Goal: Book appointment/travel/reservation

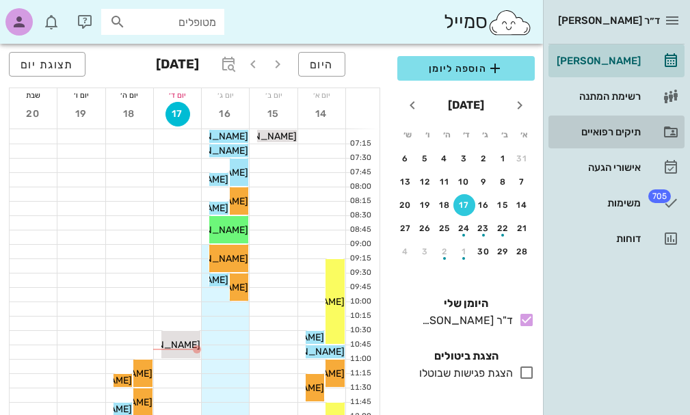
click at [615, 130] on div "תיקים רפואיים" at bounding box center [597, 132] width 87 height 11
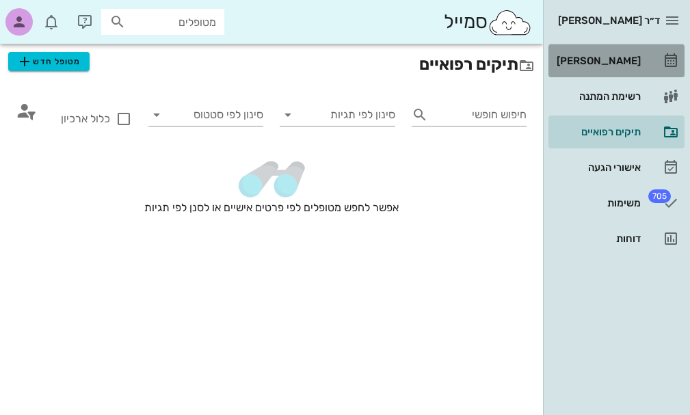
click at [610, 61] on div "[PERSON_NAME]" at bounding box center [597, 60] width 87 height 11
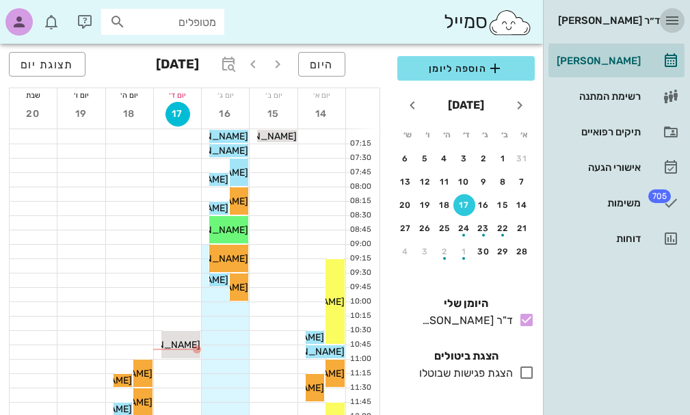
click at [671, 16] on icon "button" at bounding box center [672, 20] width 16 height 16
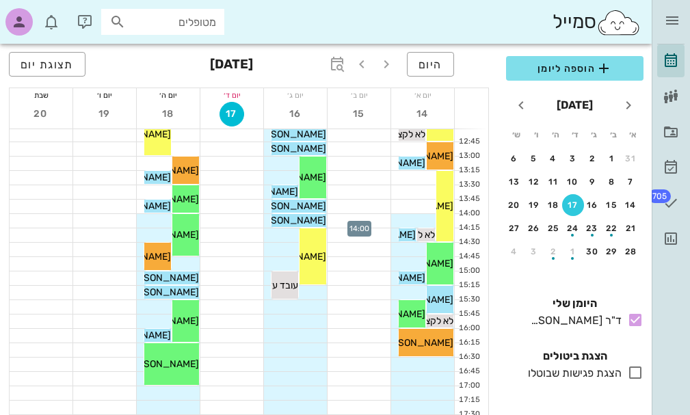
scroll to position [342, 0]
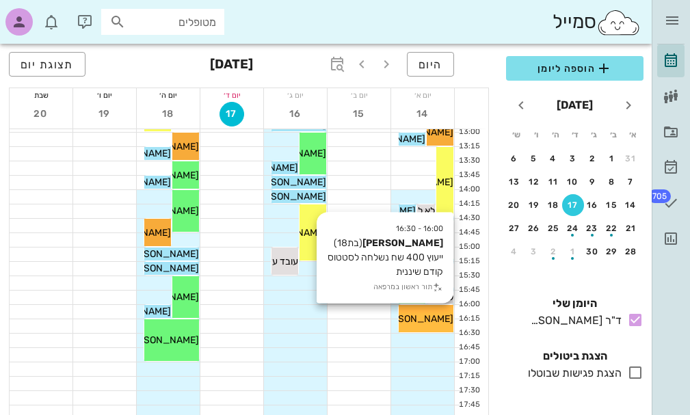
click at [412, 313] on span "[PERSON_NAME]" at bounding box center [415, 319] width 77 height 12
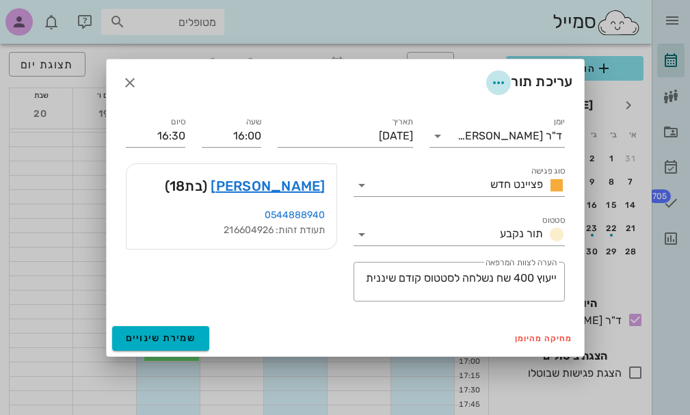
click at [496, 81] on icon "button" at bounding box center [499, 83] width 16 height 16
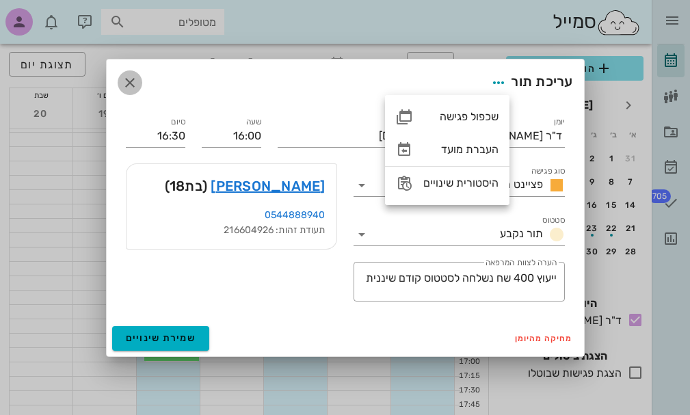
click at [131, 83] on icon "button" at bounding box center [130, 83] width 16 height 16
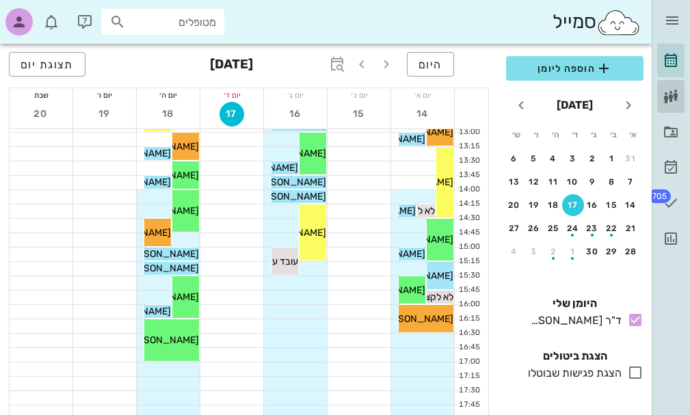
click at [669, 99] on icon at bounding box center [671, 96] width 16 height 16
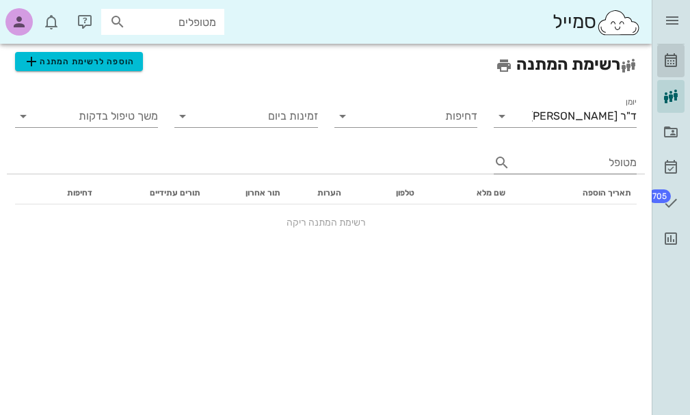
click at [673, 67] on icon at bounding box center [671, 61] width 16 height 16
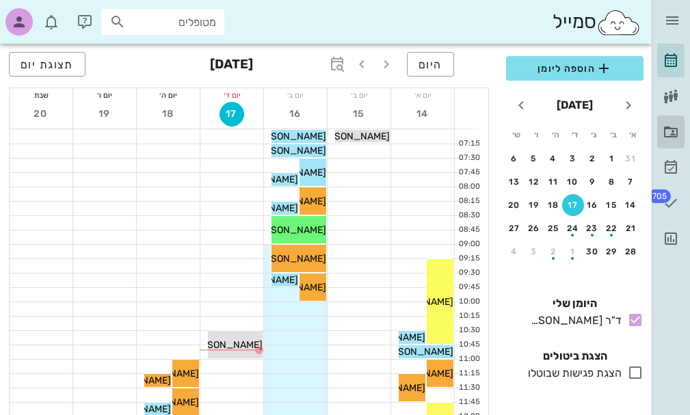
click at [670, 132] on icon at bounding box center [671, 132] width 16 height 16
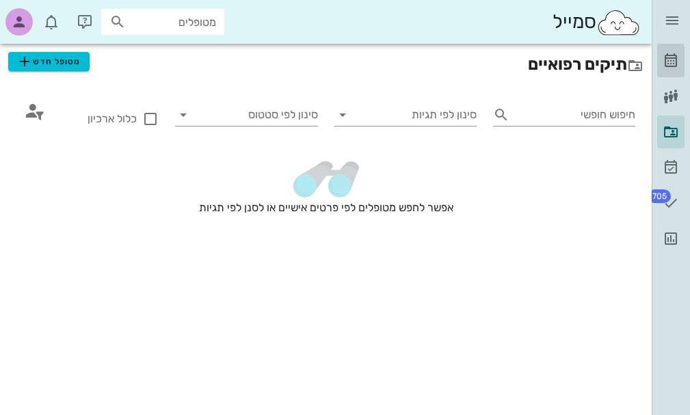
click at [667, 57] on icon at bounding box center [671, 61] width 16 height 16
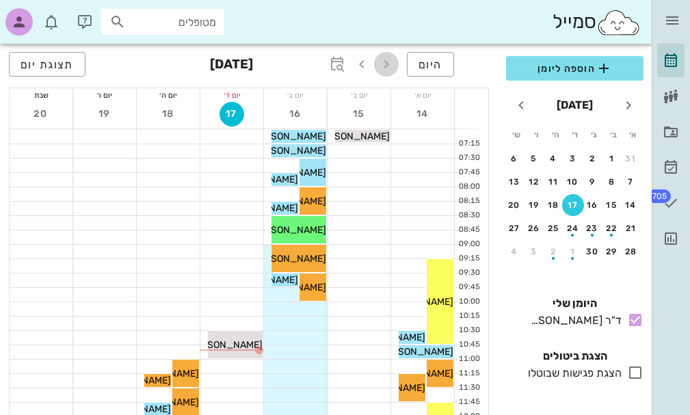
click at [388, 65] on icon "button" at bounding box center [386, 64] width 16 height 16
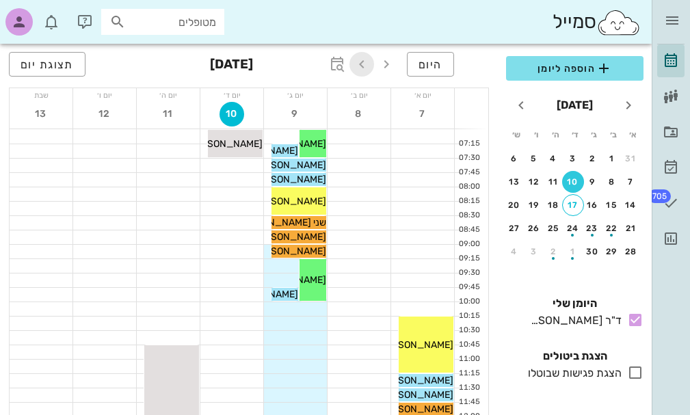
click at [361, 66] on icon "button" at bounding box center [362, 64] width 16 height 16
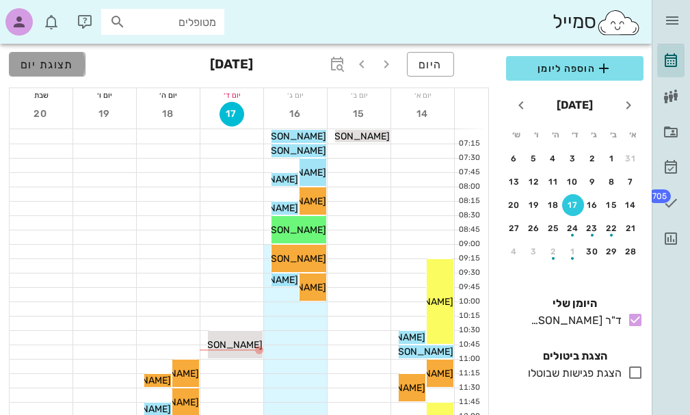
click at [57, 65] on span "תצוגת יום" at bounding box center [47, 64] width 53 height 13
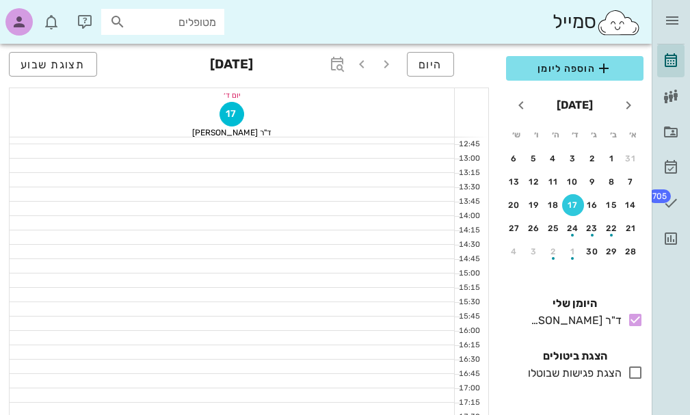
scroll to position [342, 0]
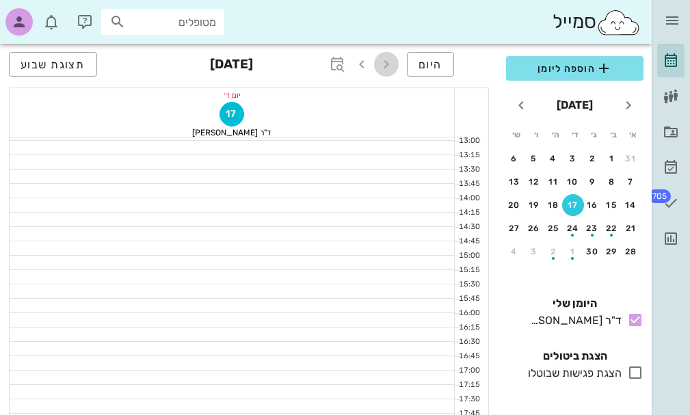
click at [385, 59] on icon "button" at bounding box center [386, 64] width 16 height 16
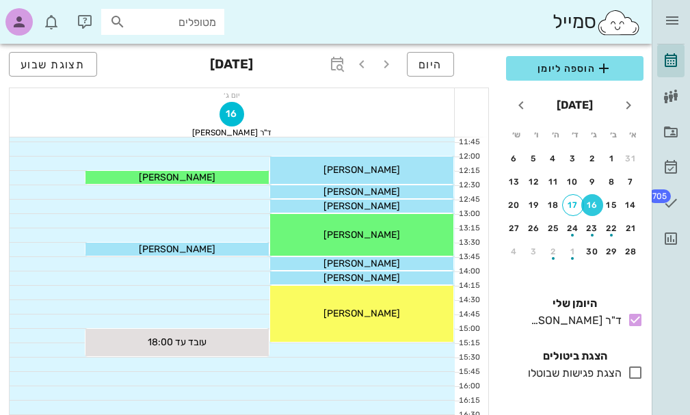
scroll to position [274, 0]
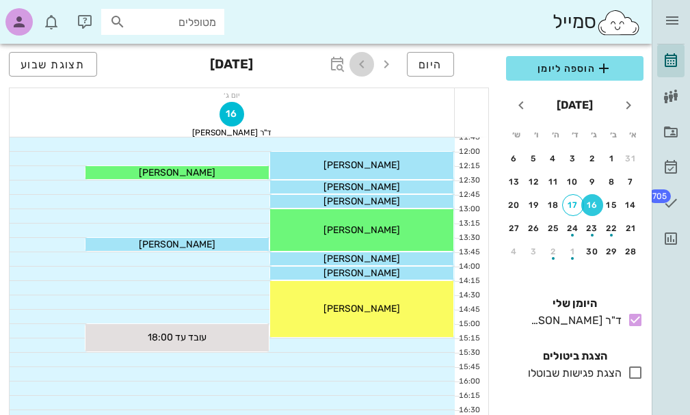
click at [365, 61] on icon "button" at bounding box center [362, 64] width 16 height 16
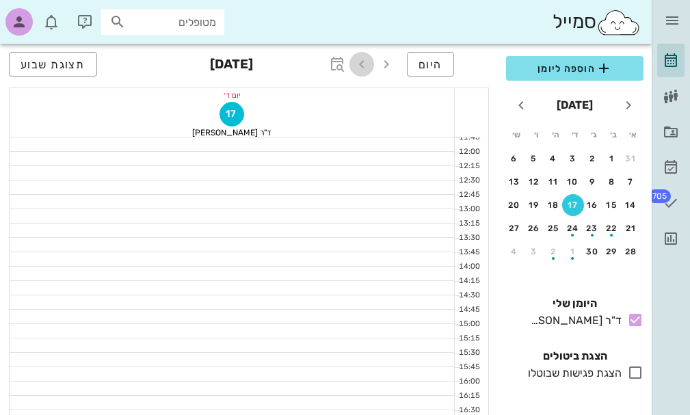
click at [365, 61] on icon "button" at bounding box center [362, 64] width 16 height 16
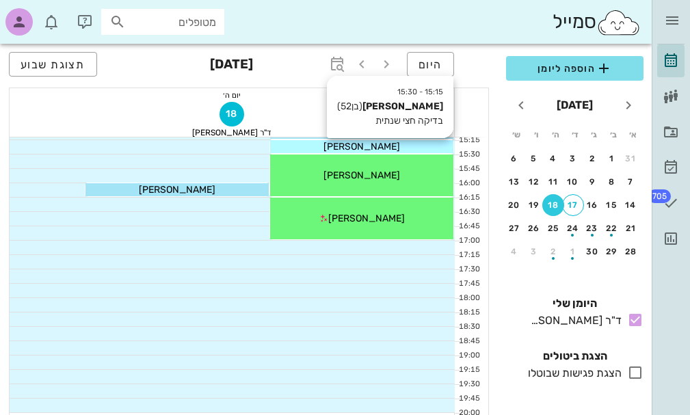
scroll to position [479, 0]
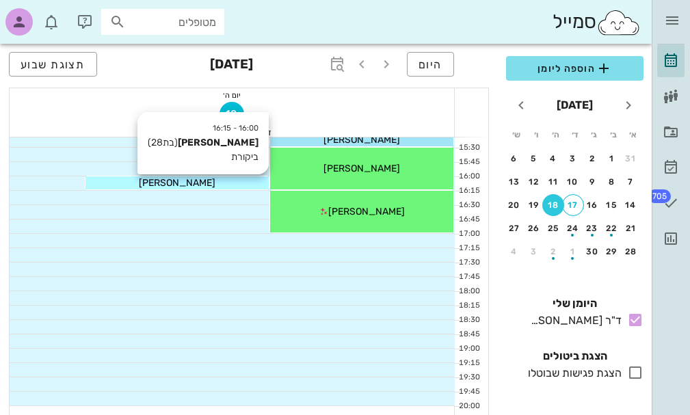
click at [197, 183] on span "[PERSON_NAME]" at bounding box center [177, 183] width 77 height 12
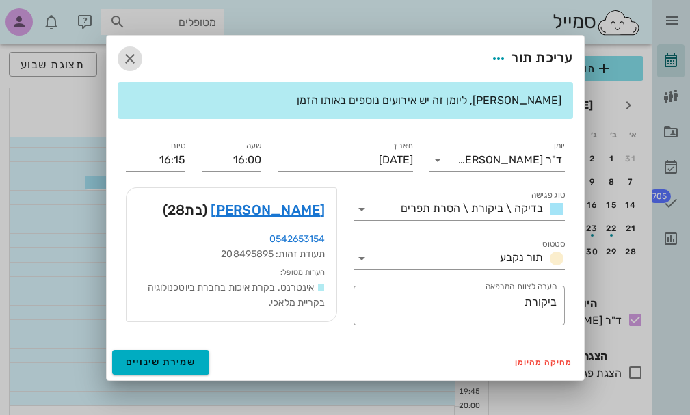
click at [129, 60] on icon "button" at bounding box center [130, 59] width 16 height 16
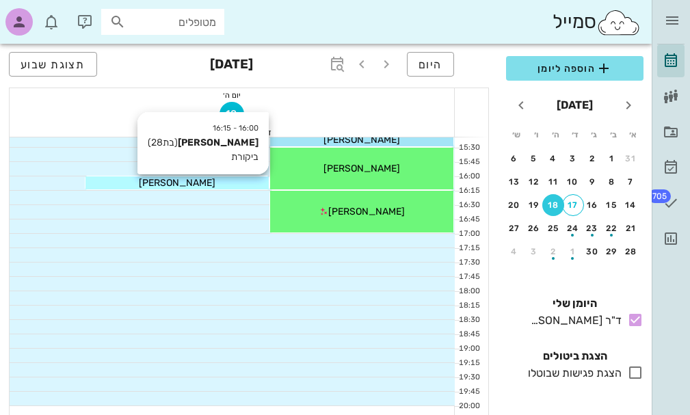
drag, startPoint x: 224, startPoint y: 186, endPoint x: 214, endPoint y: 179, distance: 12.9
click at [214, 179] on div "[PERSON_NAME]" at bounding box center [177, 183] width 183 height 14
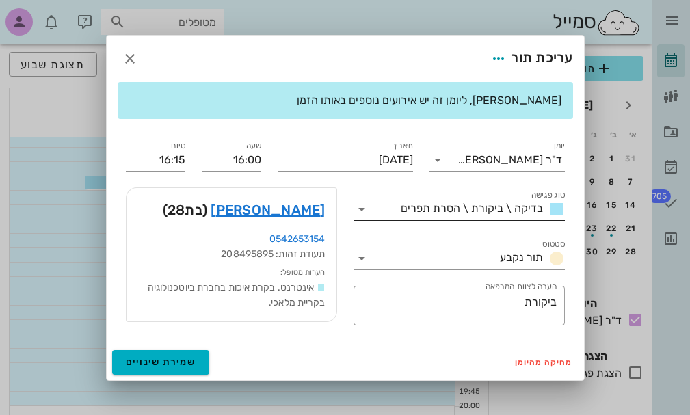
click at [361, 211] on icon at bounding box center [362, 209] width 16 height 16
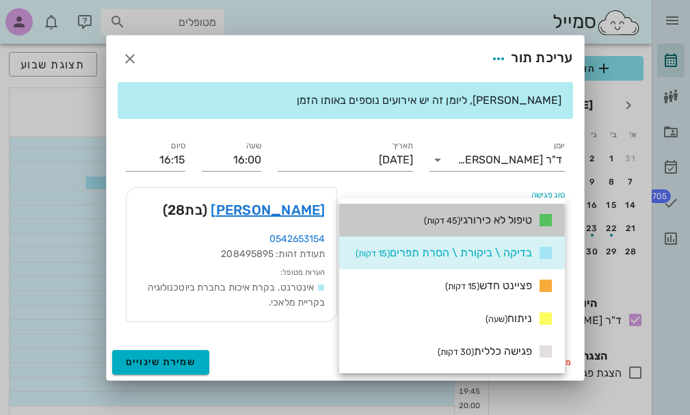
click at [361, 211] on div "טיפול לא כירורגי (45 דקות)" at bounding box center [452, 220] width 226 height 33
type input "16:45"
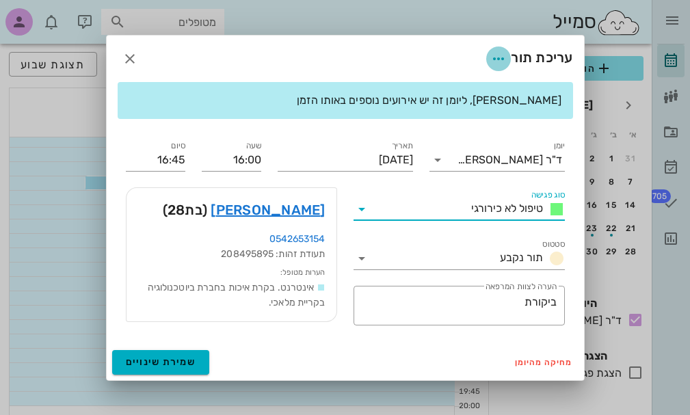
click at [497, 59] on icon "button" at bounding box center [499, 59] width 16 height 16
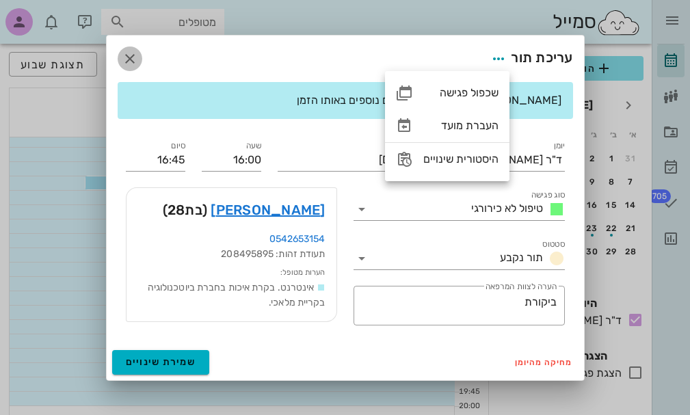
click at [131, 57] on icon "button" at bounding box center [130, 59] width 16 height 16
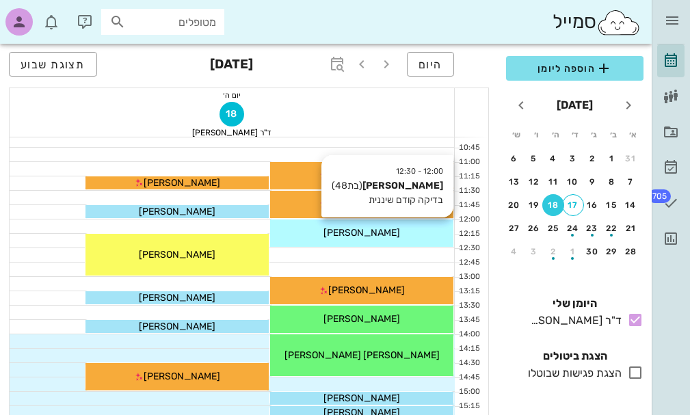
scroll to position [205, 0]
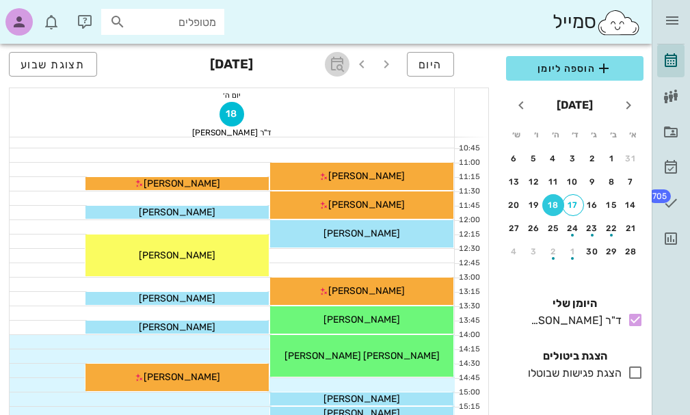
click at [339, 63] on icon "button" at bounding box center [337, 64] width 16 height 16
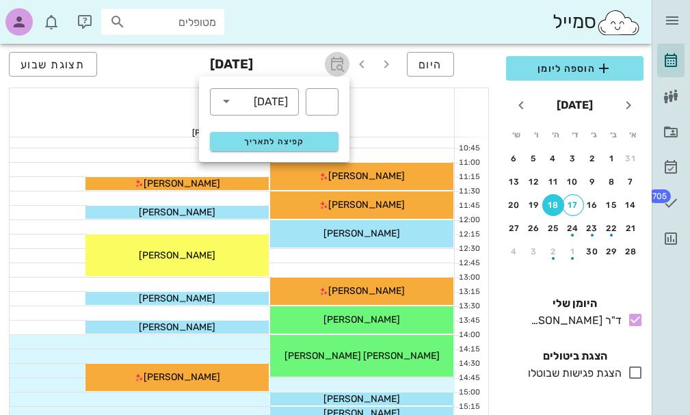
click at [339, 63] on icon "button" at bounding box center [337, 64] width 16 height 16
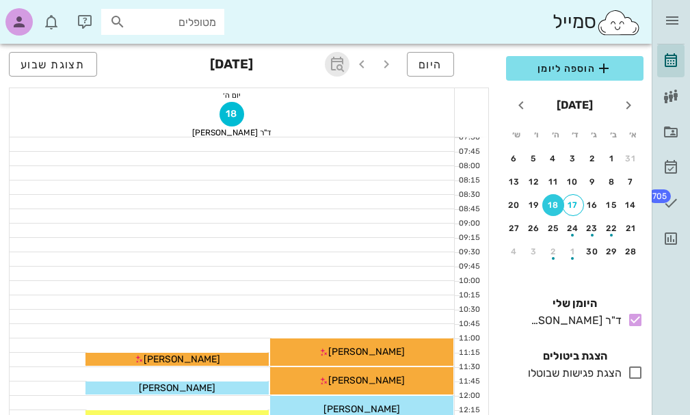
scroll to position [0, 0]
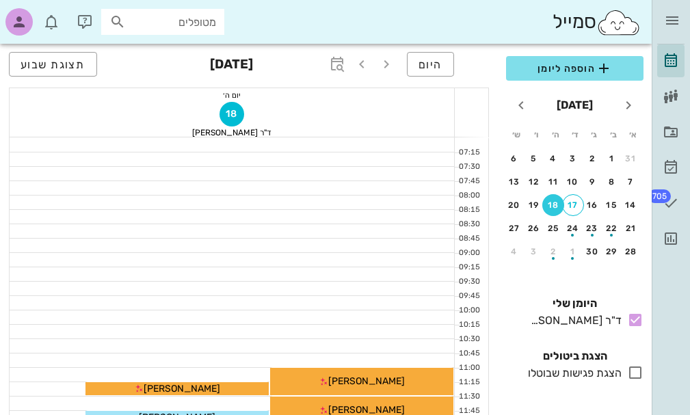
click at [193, 26] on input "מטופלים" at bounding box center [173, 22] width 88 height 18
type input "v"
type input "[PERSON_NAME]"
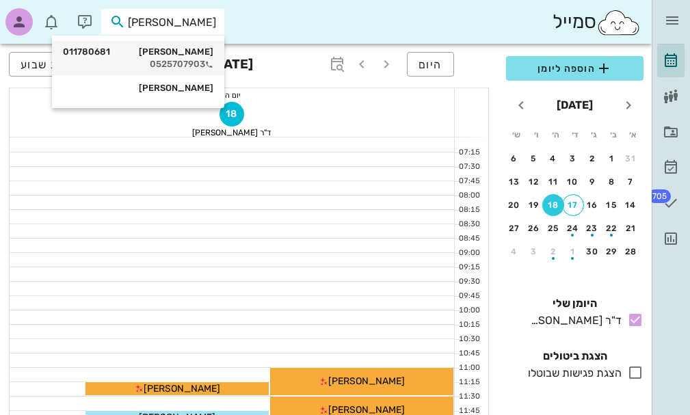
click at [194, 59] on div "0525707903" at bounding box center [138, 64] width 151 height 11
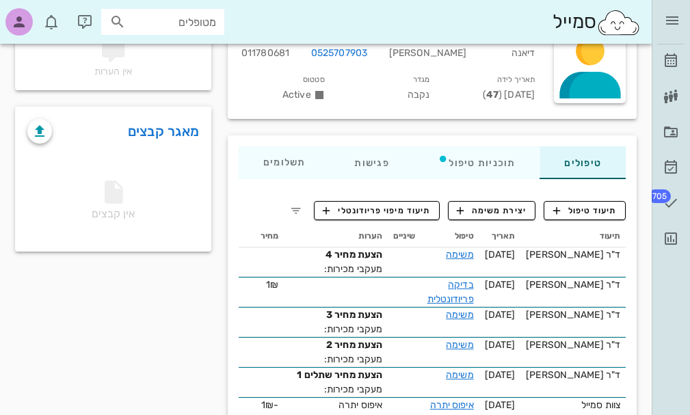
scroll to position [137, 0]
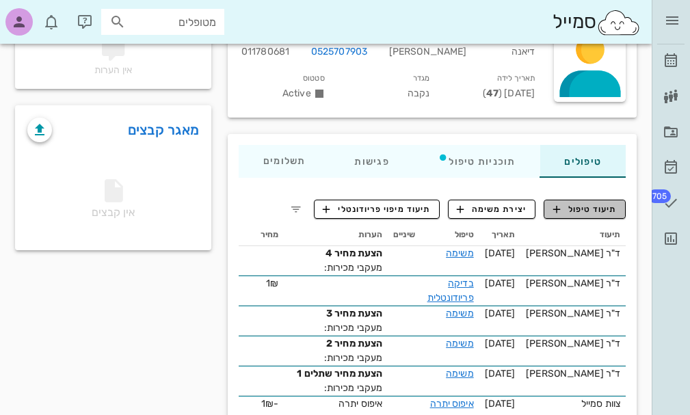
click at [573, 208] on span "תיעוד טיפול" at bounding box center [586, 209] width 64 height 12
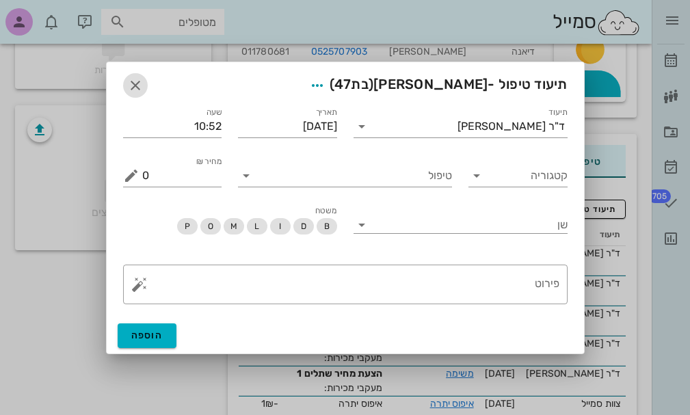
click at [136, 88] on icon "button" at bounding box center [135, 85] width 16 height 16
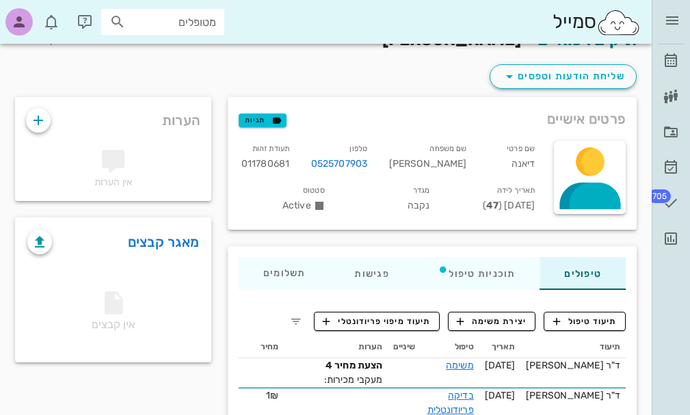
scroll to position [0, 0]
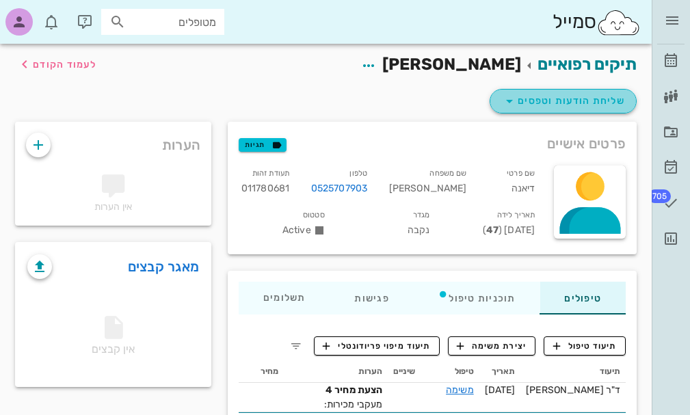
click at [544, 100] on span "שליחת הודעות וטפסים" at bounding box center [564, 101] width 124 height 16
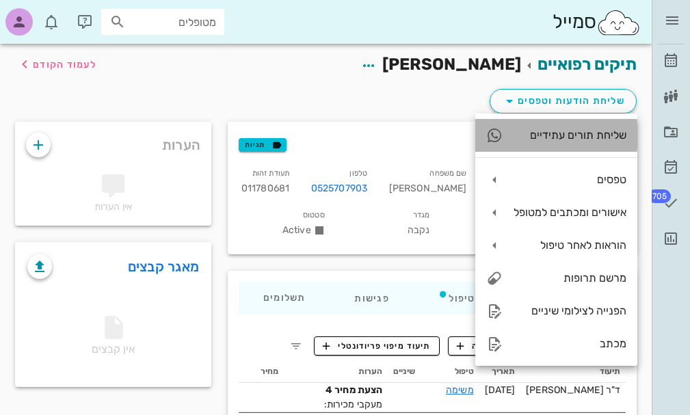
click at [545, 133] on div "שליחת תורים עתידיים" at bounding box center [570, 135] width 113 height 13
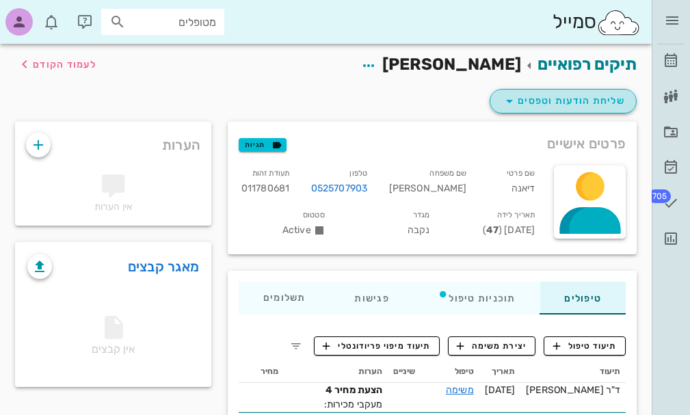
click at [536, 101] on span "שליחת הודעות וטפסים" at bounding box center [564, 101] width 124 height 16
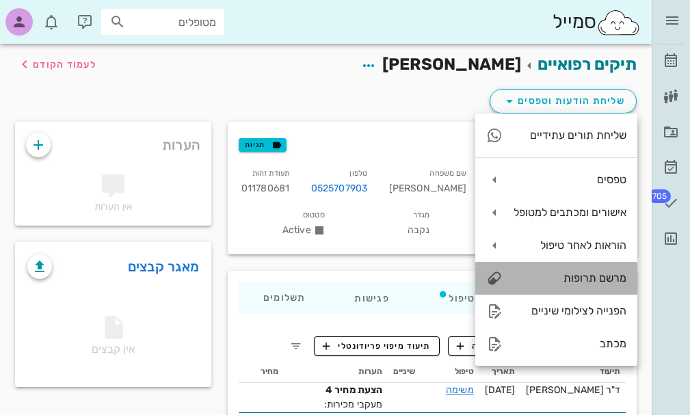
click at [571, 276] on div "מרשם תרופות" at bounding box center [570, 278] width 113 height 13
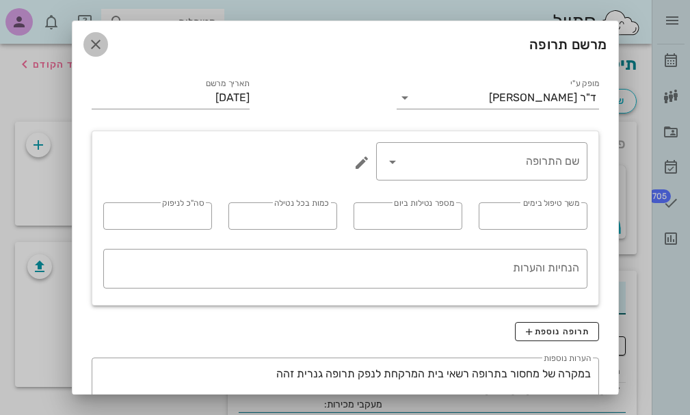
click at [104, 44] on icon "button" at bounding box center [96, 44] width 16 height 16
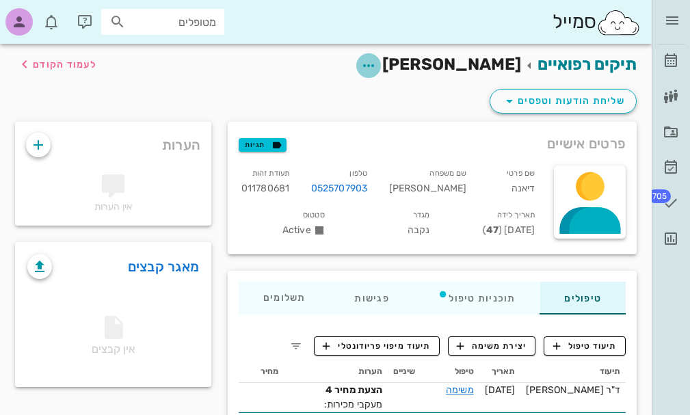
click at [377, 66] on icon "button" at bounding box center [369, 65] width 16 height 16
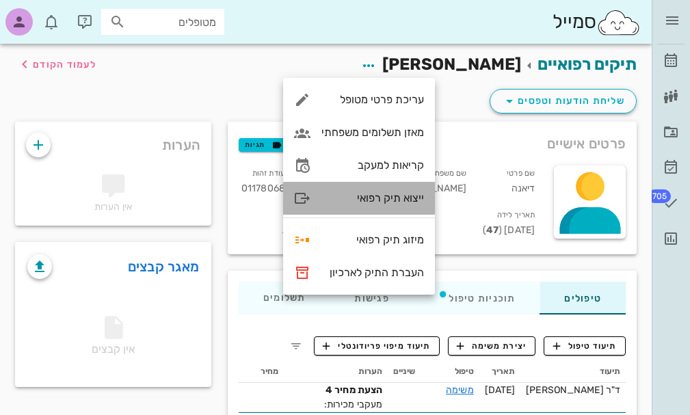
click at [389, 199] on div "ייצוא תיק רפואי" at bounding box center [373, 198] width 103 height 13
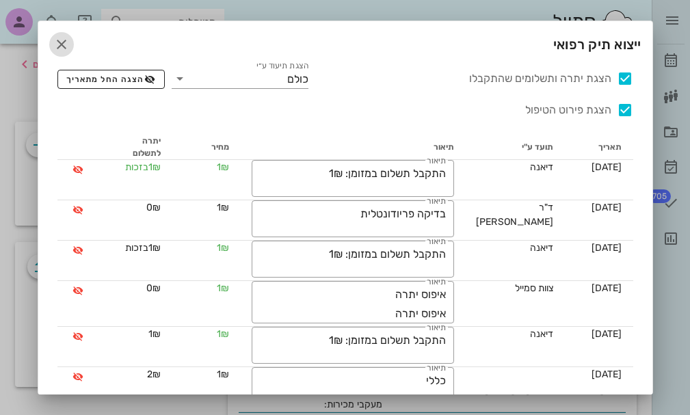
click at [70, 44] on icon "button" at bounding box center [61, 44] width 16 height 16
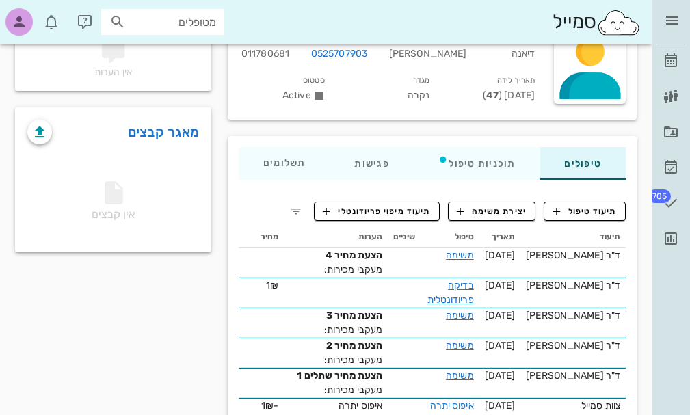
scroll to position [137, 0]
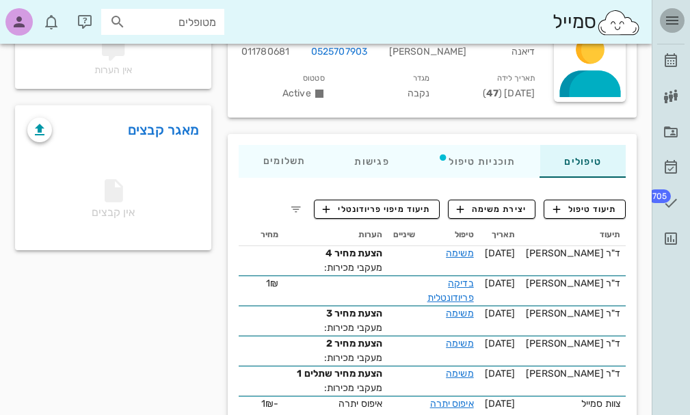
click at [664, 21] on span "button" at bounding box center [672, 20] width 25 height 16
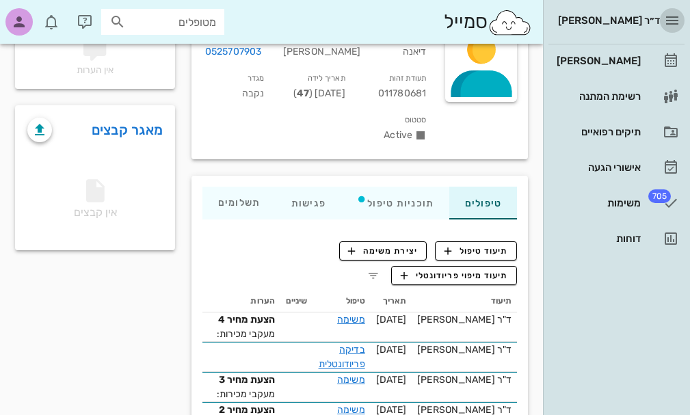
click at [664, 21] on span "button" at bounding box center [672, 20] width 25 height 16
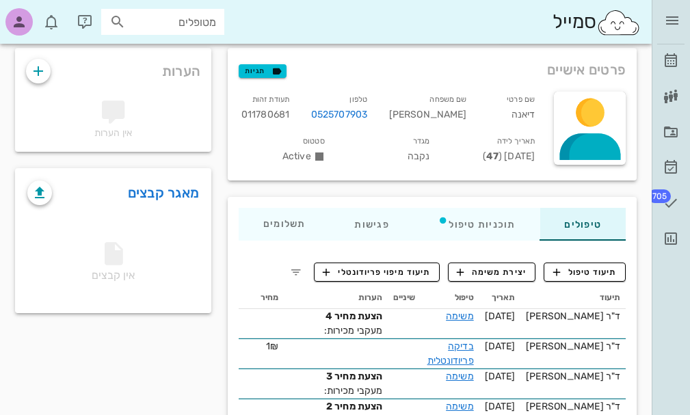
scroll to position [0, 0]
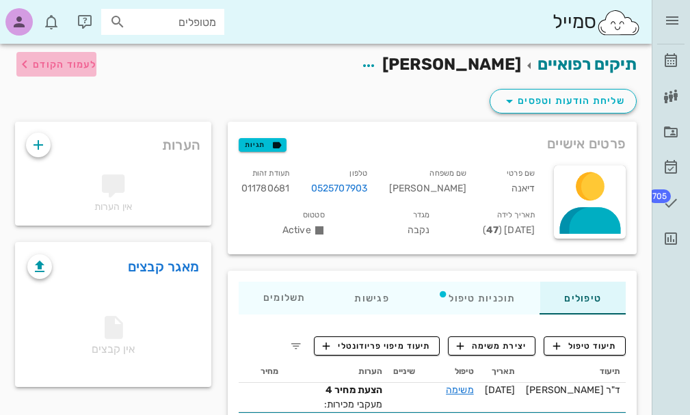
click at [77, 64] on span "לעמוד הקודם" at bounding box center [65, 65] width 64 height 12
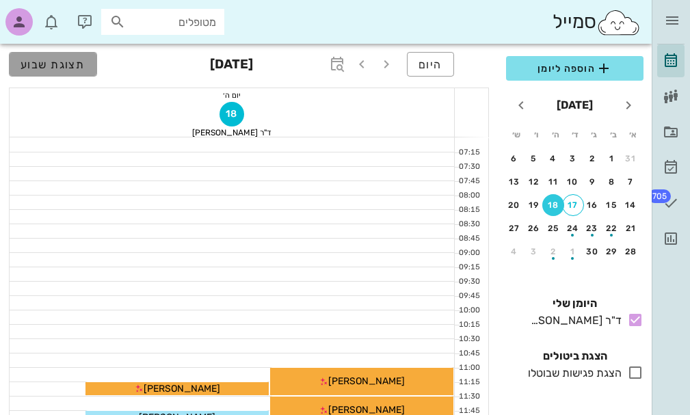
click at [73, 62] on span "תצוגת שבוע" at bounding box center [53, 64] width 65 height 13
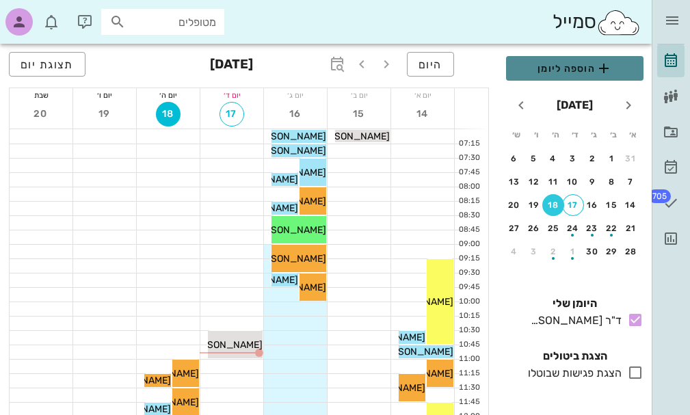
click at [604, 68] on icon "button" at bounding box center [604, 68] width 16 height 16
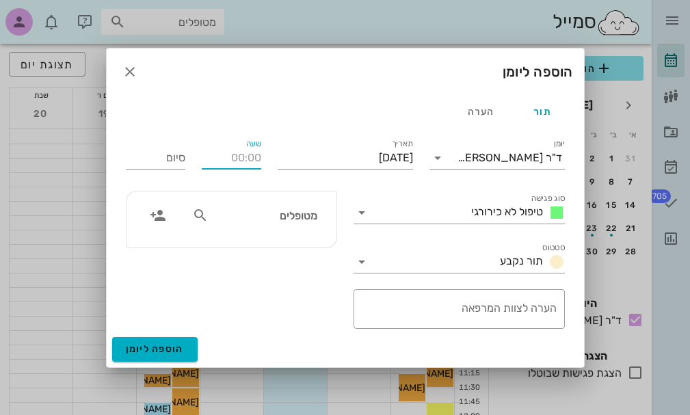
click at [245, 164] on input "שעה" at bounding box center [232, 158] width 60 height 22
click at [125, 74] on icon "button" at bounding box center [130, 72] width 16 height 16
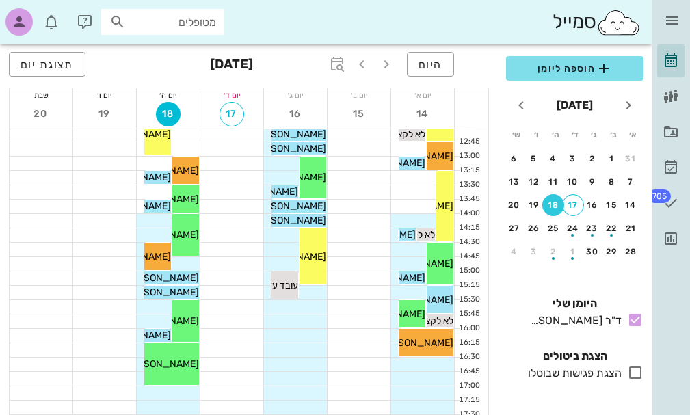
scroll to position [342, 0]
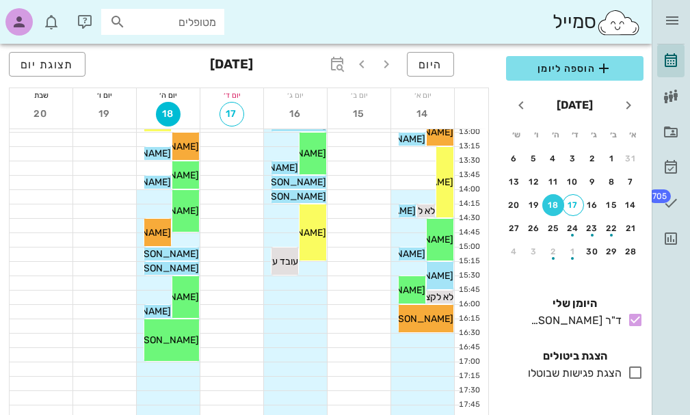
click at [636, 377] on icon at bounding box center [636, 373] width 16 height 16
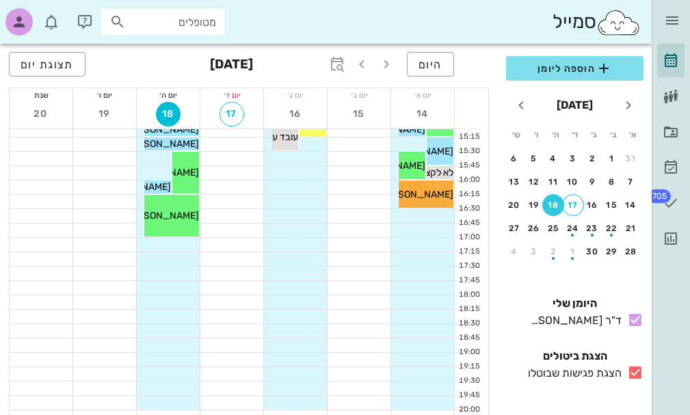
scroll to position [479, 0]
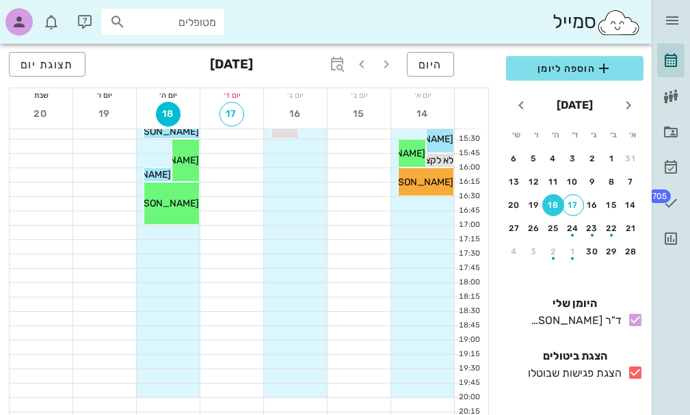
click at [634, 376] on icon at bounding box center [636, 373] width 16 height 16
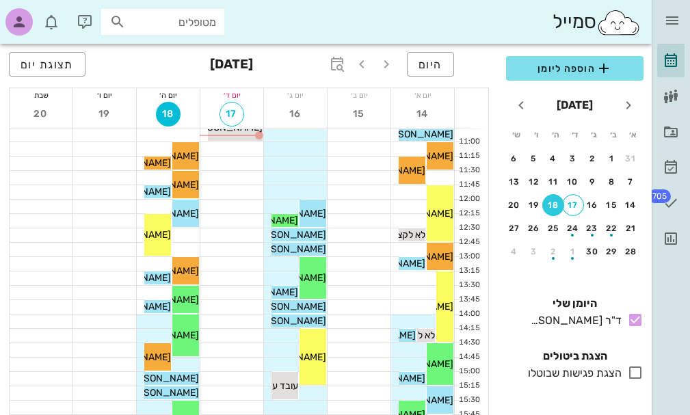
scroll to position [205, 0]
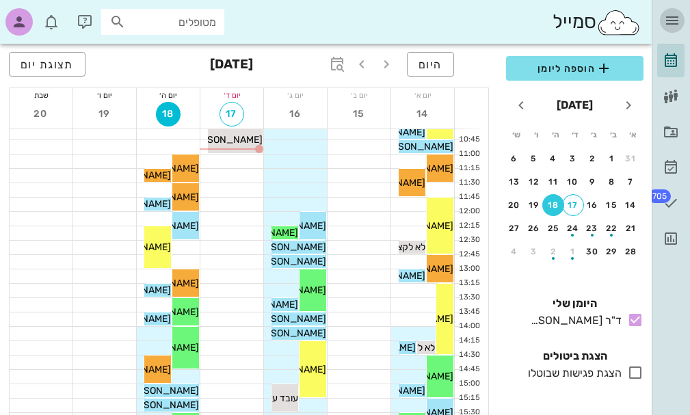
click at [670, 22] on icon "button" at bounding box center [672, 20] width 16 height 16
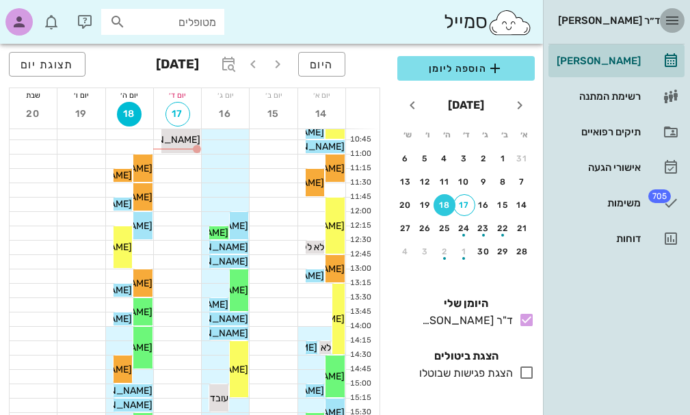
click at [670, 22] on icon "button" at bounding box center [672, 20] width 16 height 16
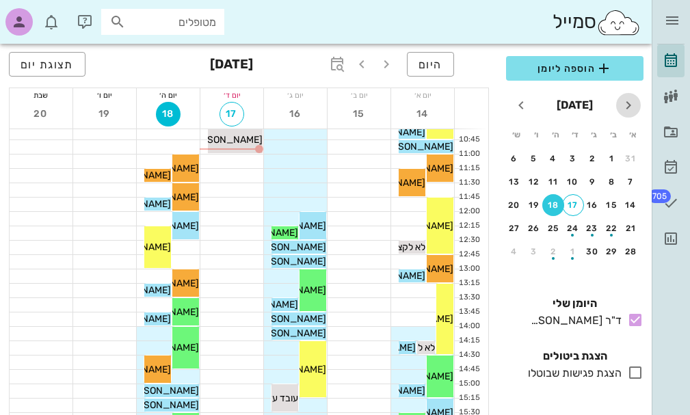
click at [629, 107] on icon "חודש שעבר" at bounding box center [629, 105] width 16 height 16
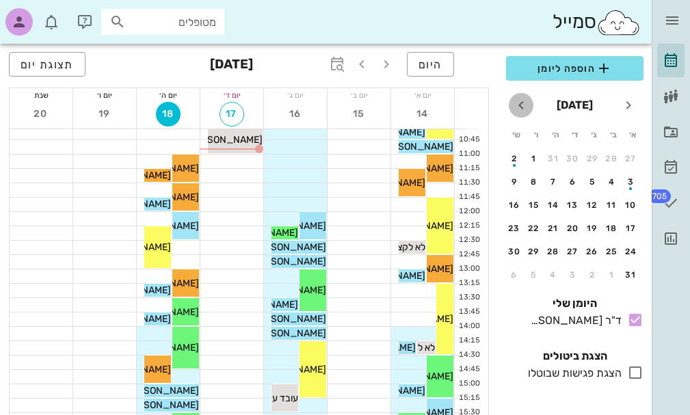
click at [517, 104] on icon "חודש הבא" at bounding box center [521, 105] width 16 height 16
click at [592, 205] on div "button" at bounding box center [593, 209] width 22 height 8
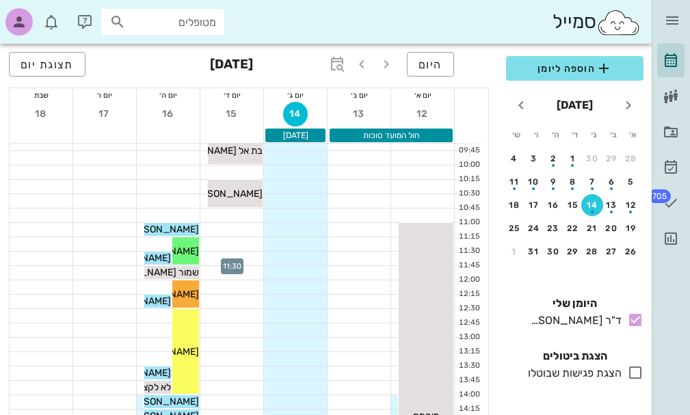
scroll to position [205, 0]
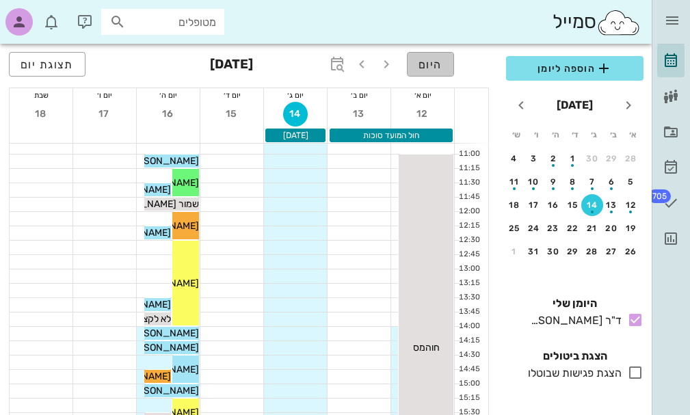
click at [420, 70] on span "היום" at bounding box center [431, 64] width 24 height 13
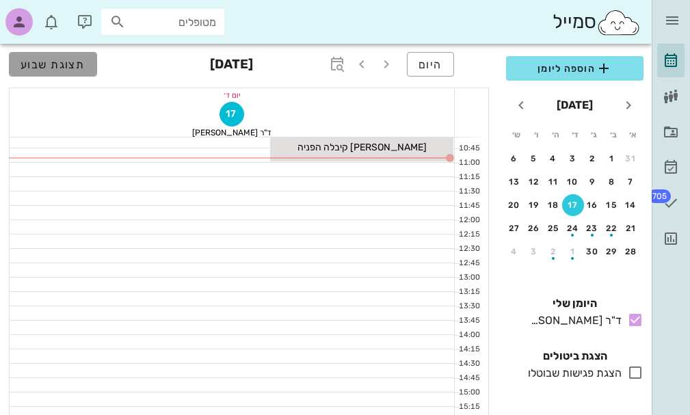
click at [49, 68] on span "תצוגת שבוע" at bounding box center [53, 64] width 65 height 13
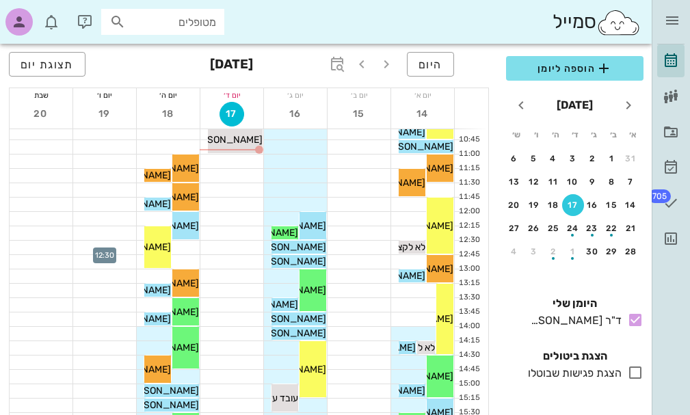
scroll to position [137, 0]
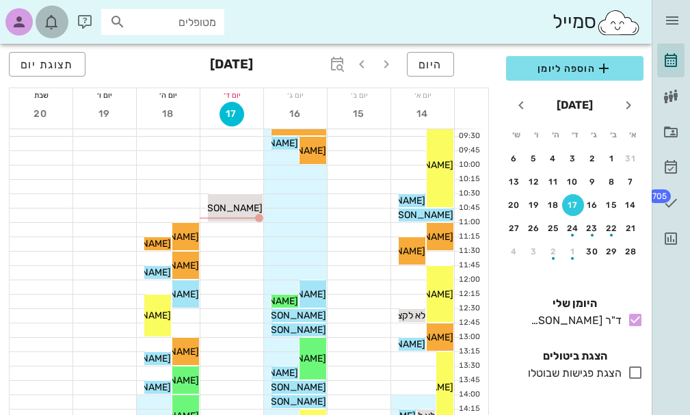
click at [50, 21] on icon "button" at bounding box center [51, 22] width 16 height 16
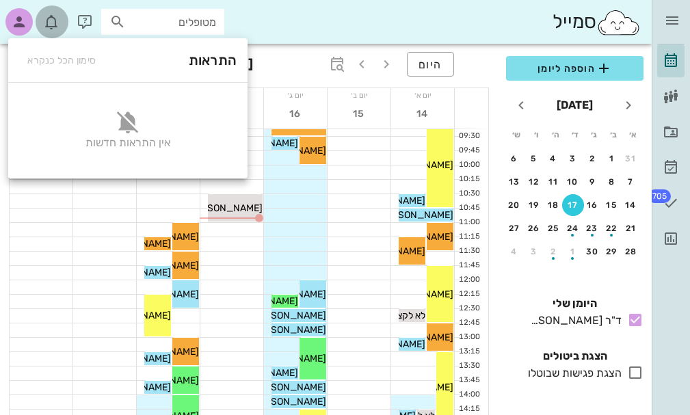
click at [50, 21] on icon "button" at bounding box center [51, 22] width 16 height 16
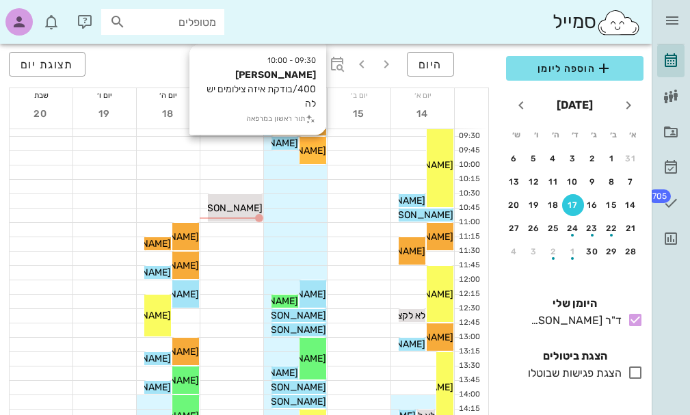
click at [313, 154] on span "[PERSON_NAME]" at bounding box center [288, 151] width 77 height 12
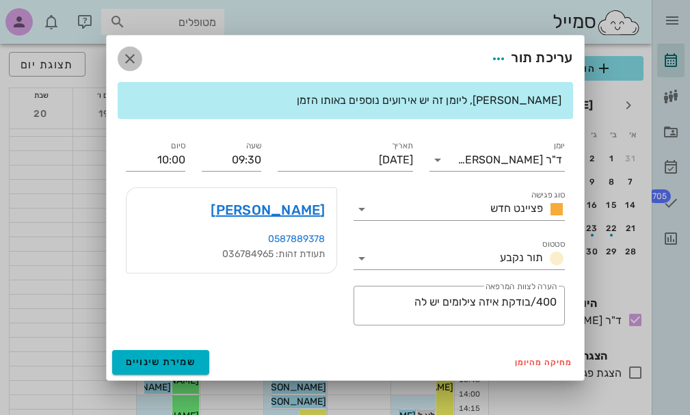
click at [133, 58] on icon "button" at bounding box center [130, 59] width 16 height 16
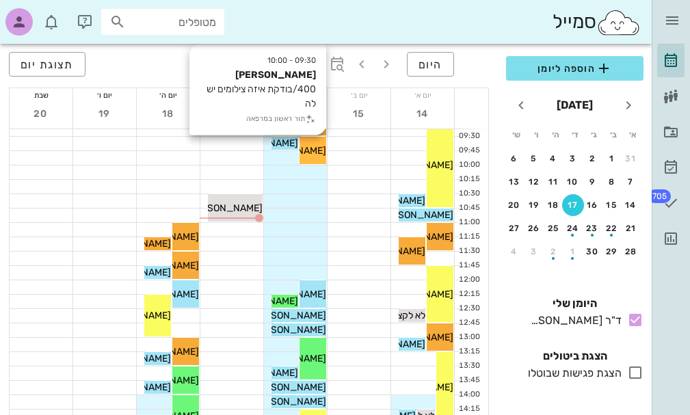
click at [310, 149] on span "[PERSON_NAME]" at bounding box center [288, 151] width 77 height 12
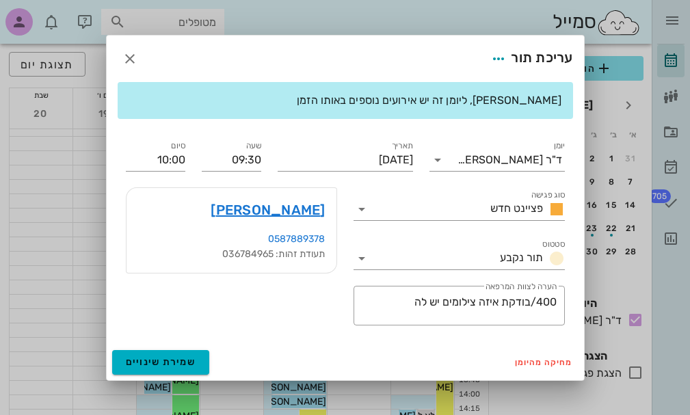
click at [310, 149] on div at bounding box center [345, 207] width 690 height 415
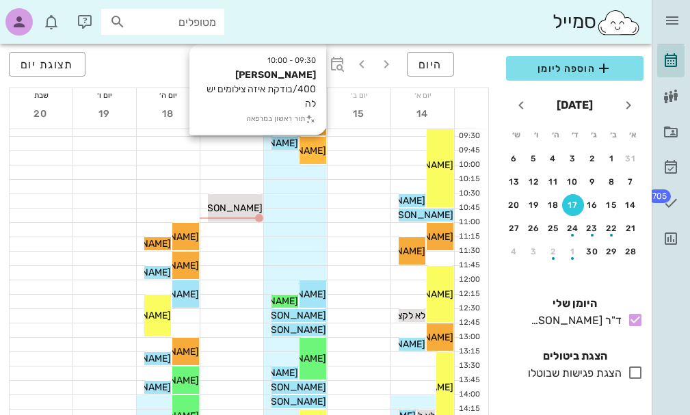
click at [310, 149] on span "[PERSON_NAME]" at bounding box center [288, 151] width 77 height 12
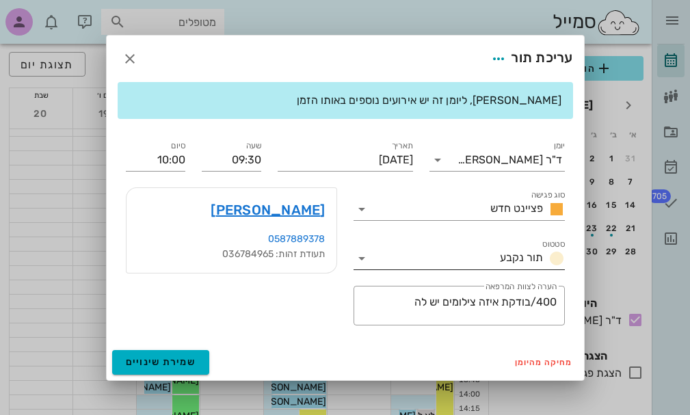
click at [358, 259] on icon at bounding box center [362, 258] width 16 height 16
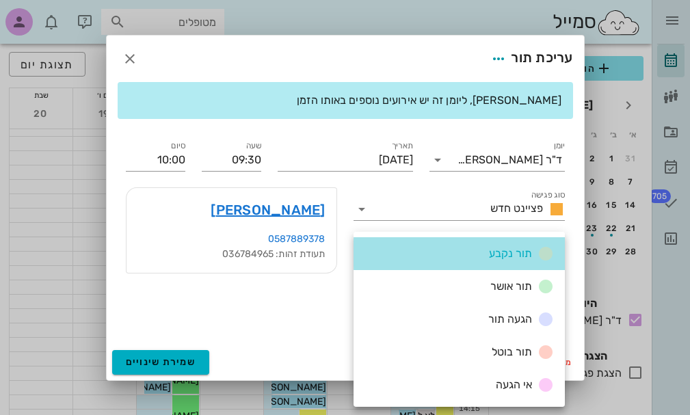
click at [359, 246] on div "תור נקבע" at bounding box center [459, 253] width 211 height 33
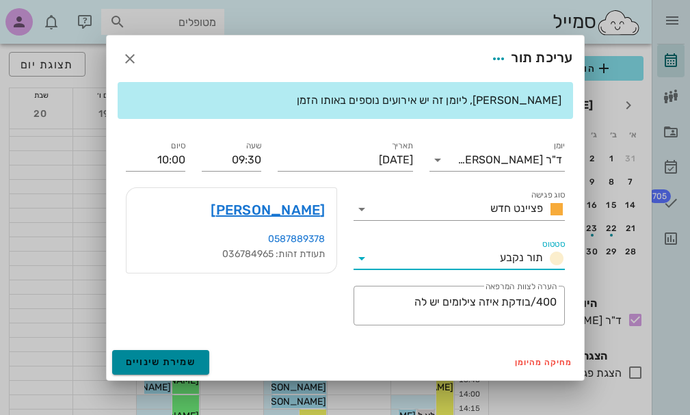
click at [181, 362] on span "שמירת שינויים" at bounding box center [161, 363] width 70 height 12
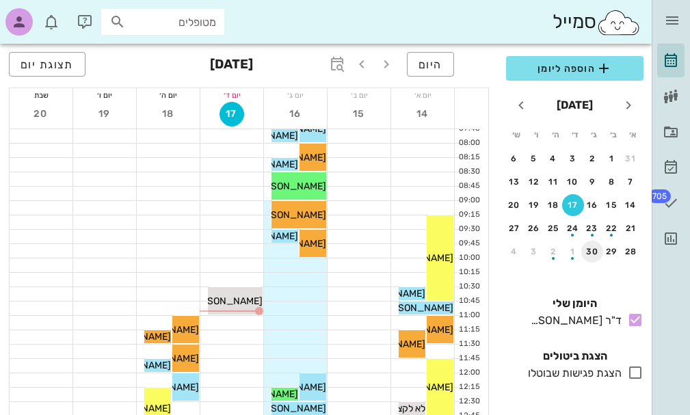
scroll to position [68, 0]
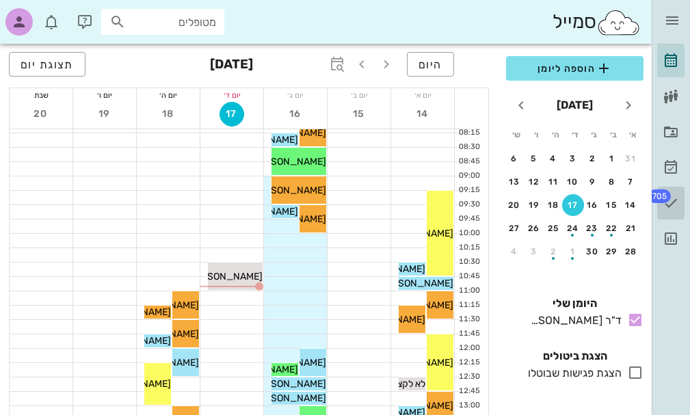
drag, startPoint x: 667, startPoint y: 195, endPoint x: 670, endPoint y: 211, distance: 16.6
click at [667, 196] on span "705" at bounding box center [660, 197] width 23 height 14
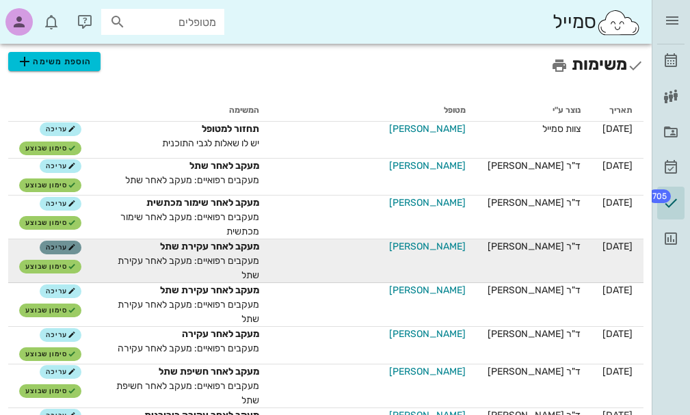
click at [53, 244] on span "עריכה" at bounding box center [60, 248] width 29 height 8
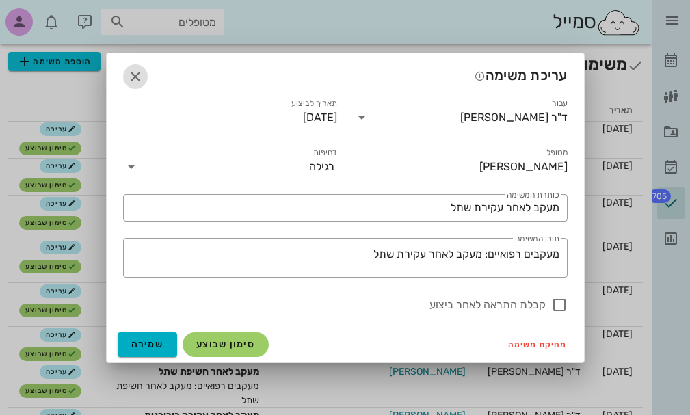
click at [133, 75] on icon "button" at bounding box center [135, 76] width 16 height 16
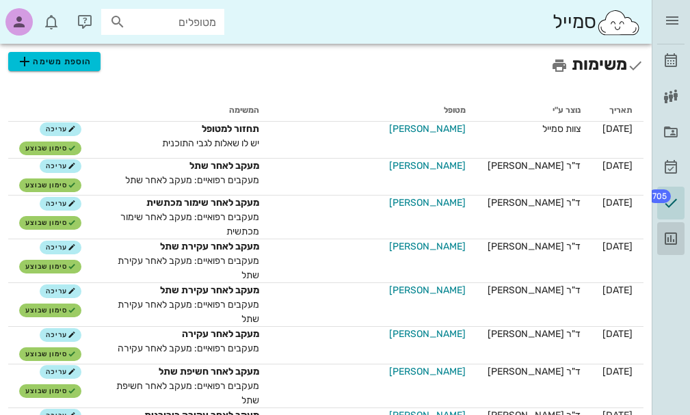
click at [671, 236] on icon at bounding box center [671, 239] width 16 height 16
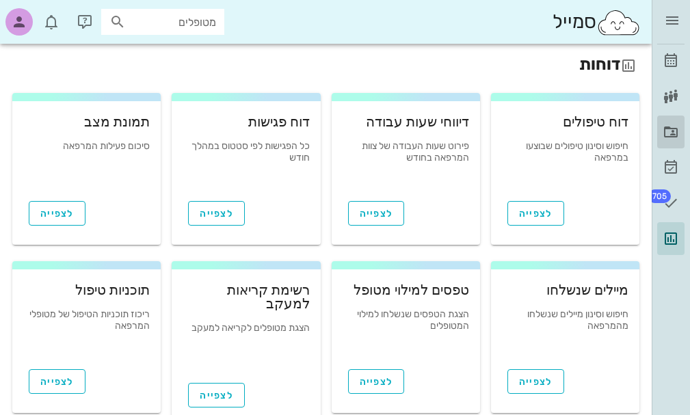
click at [673, 136] on icon at bounding box center [671, 132] width 16 height 16
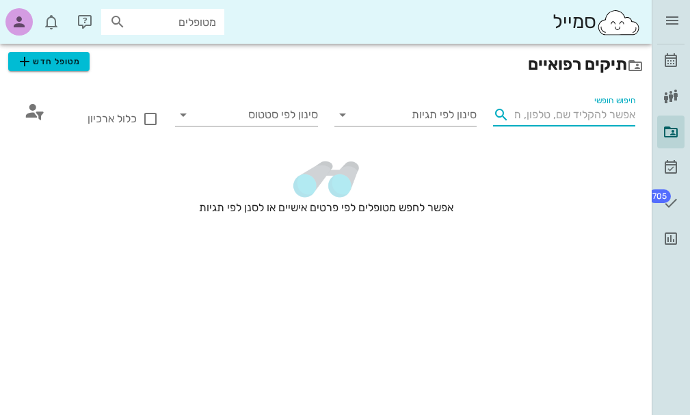
click at [595, 112] on input "חיפוש חופשי" at bounding box center [575, 115] width 120 height 22
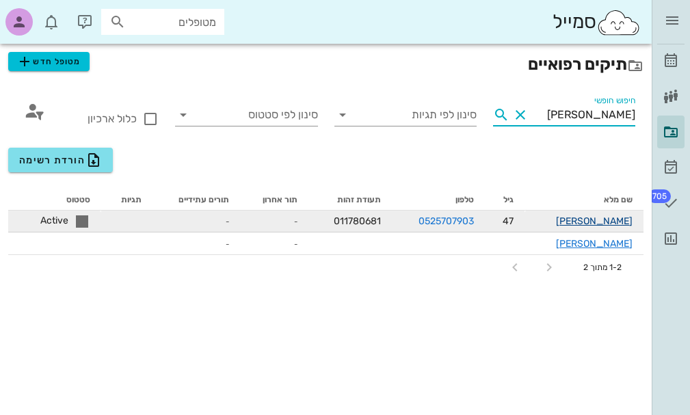
type input "[PERSON_NAME]"
click at [593, 223] on link "[PERSON_NAME]" at bounding box center [594, 222] width 77 height 12
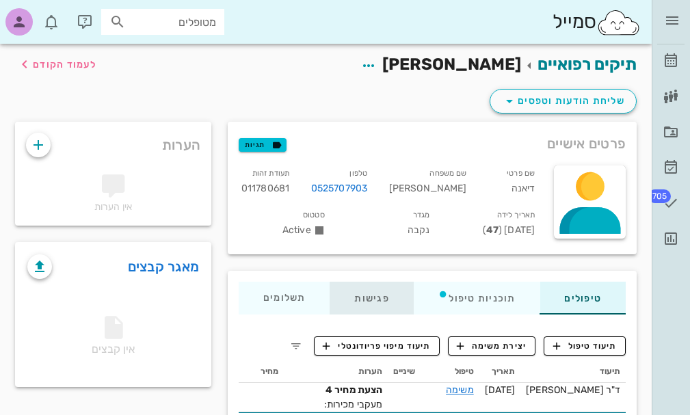
click at [383, 297] on div "פגישות" at bounding box center [371, 298] width 83 height 33
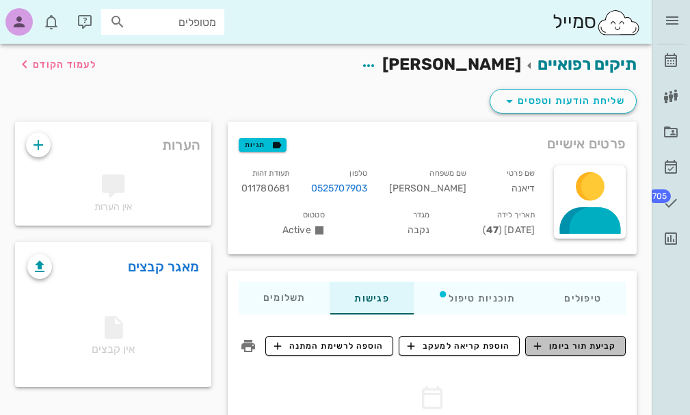
click at [566, 344] on span "קביעת תור ביומן" at bounding box center [575, 346] width 82 height 12
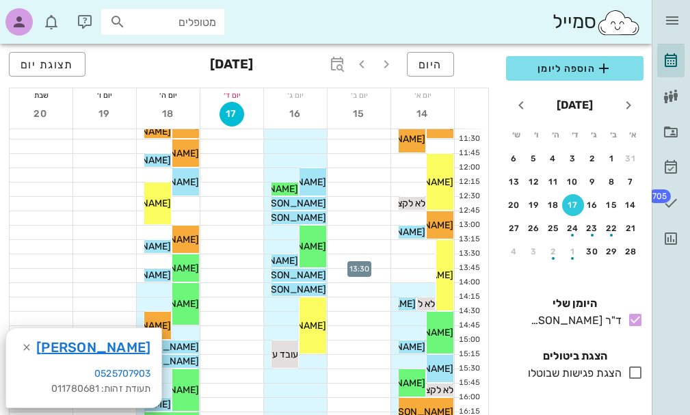
scroll to position [274, 0]
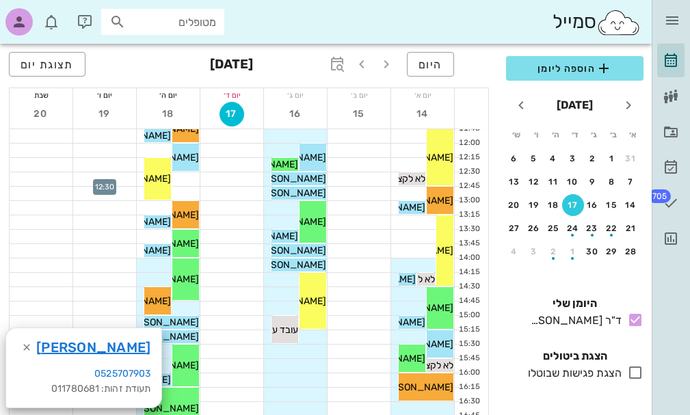
click at [102, 175] on div at bounding box center [104, 179] width 63 height 14
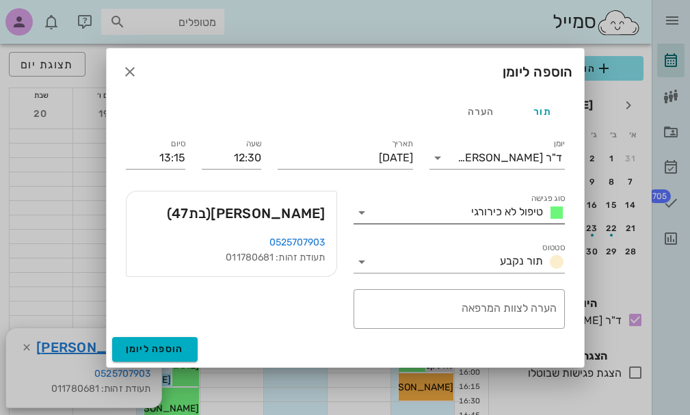
click at [362, 210] on icon at bounding box center [362, 213] width 16 height 16
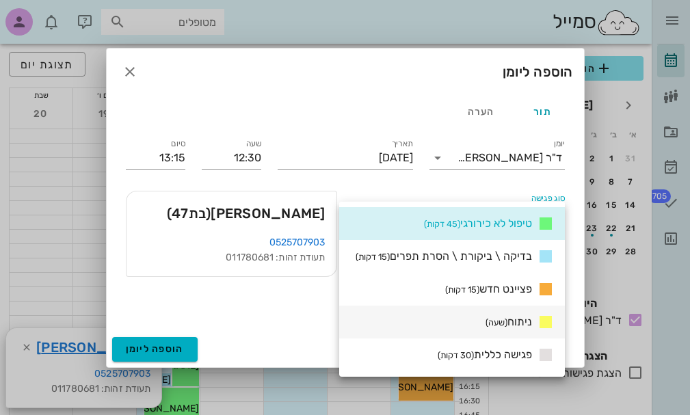
click at [514, 325] on span "ניתוח (שעה)" at bounding box center [509, 321] width 47 height 13
type input "13:30"
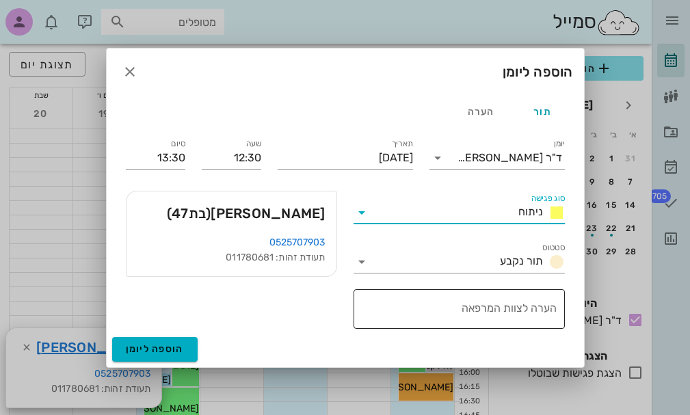
click at [464, 311] on textarea "הערה לצוות המרפאה" at bounding box center [457, 312] width 200 height 33
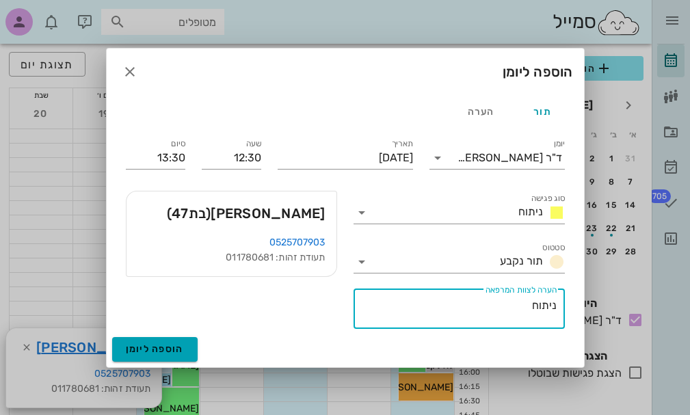
type textarea "ניתוח"
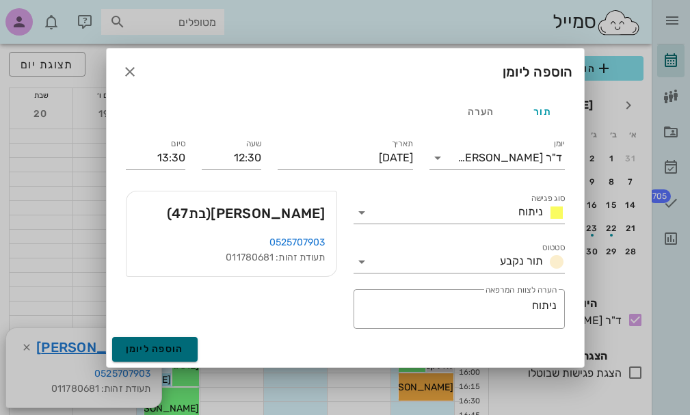
click at [187, 346] on button "הוספה ליומן" at bounding box center [155, 349] width 86 height 25
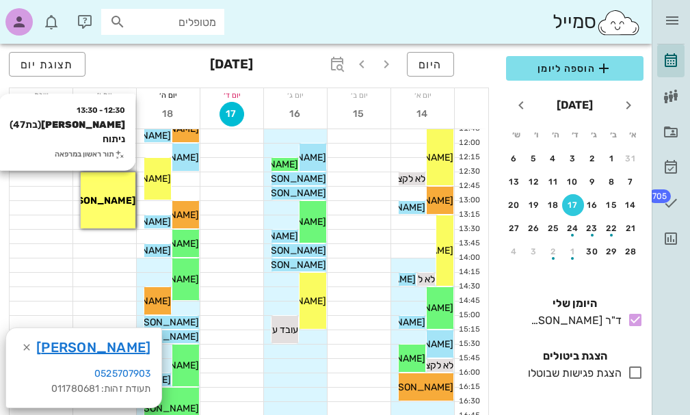
click at [109, 206] on span "[PERSON_NAME]" at bounding box center [95, 201] width 81 height 12
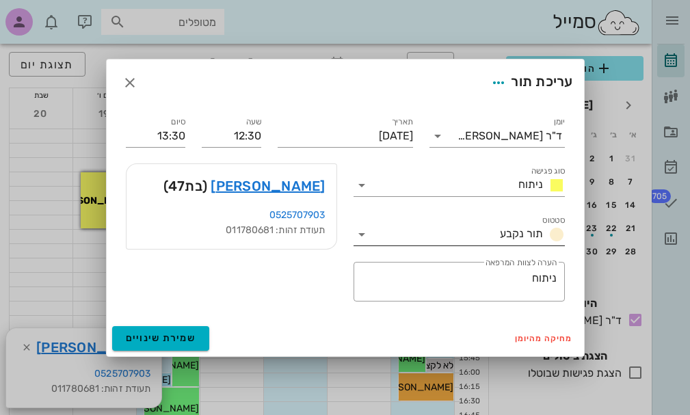
click at [359, 236] on icon at bounding box center [362, 235] width 16 height 16
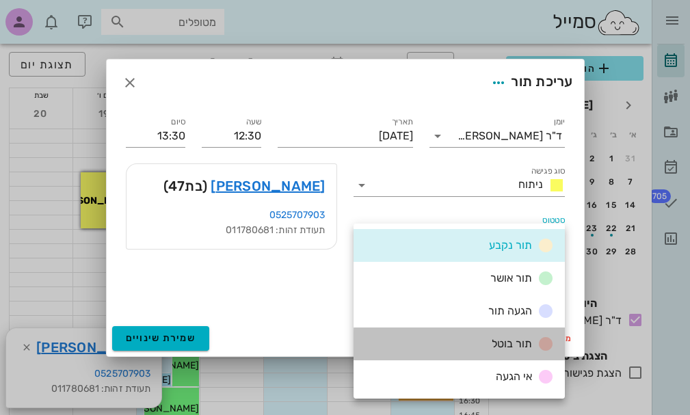
click at [502, 344] on span "תור בוטל" at bounding box center [512, 343] width 40 height 13
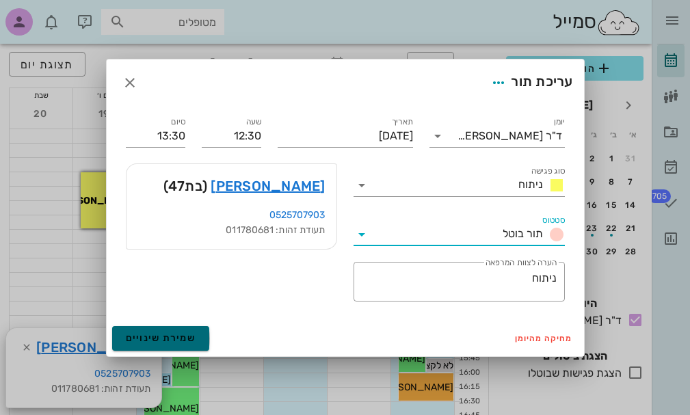
click at [161, 339] on span "שמירת שינויים" at bounding box center [161, 339] width 70 height 12
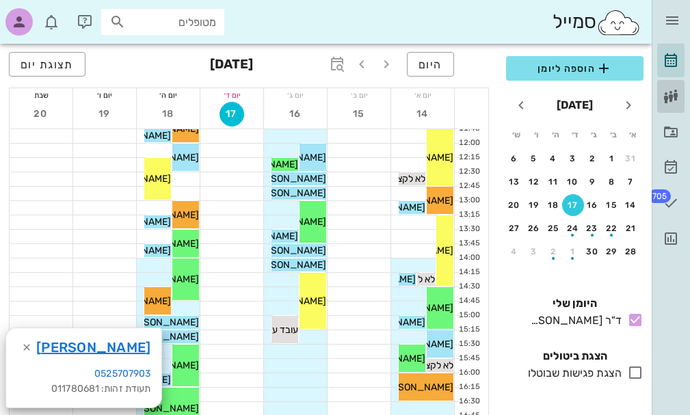
click at [669, 99] on icon at bounding box center [671, 96] width 16 height 16
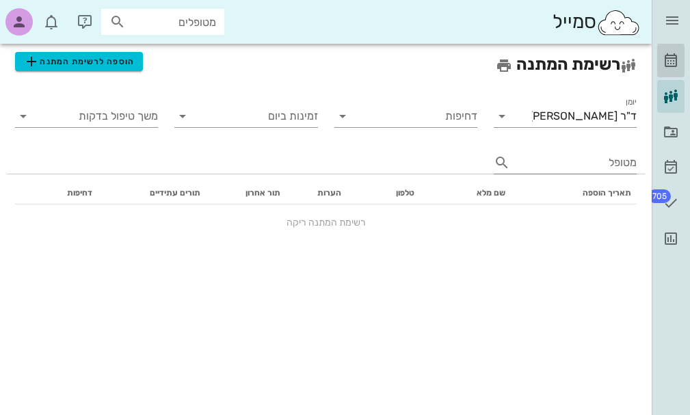
click at [669, 63] on icon at bounding box center [671, 61] width 16 height 16
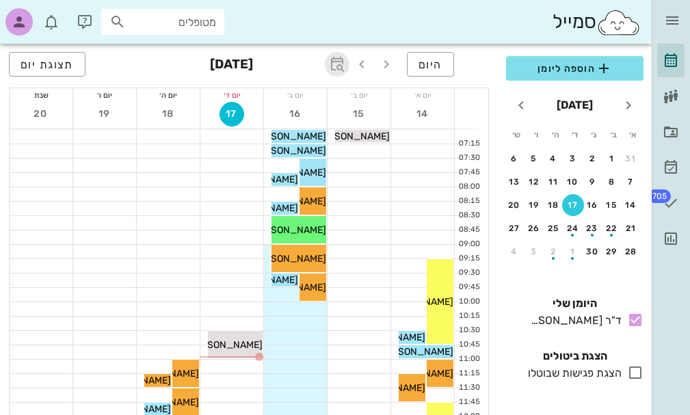
click at [337, 64] on icon "button" at bounding box center [337, 64] width 16 height 16
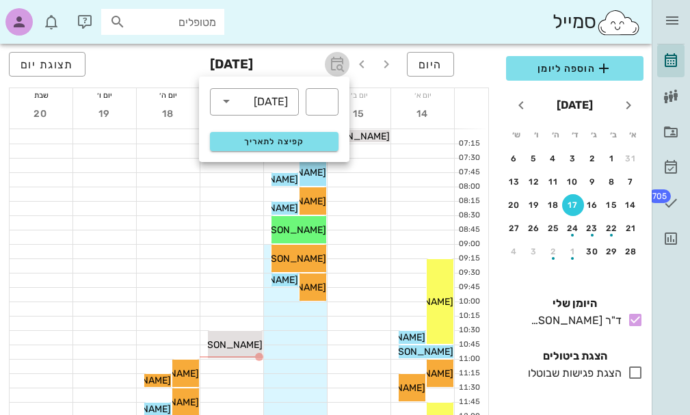
click at [337, 64] on icon "button" at bounding box center [337, 64] width 16 height 16
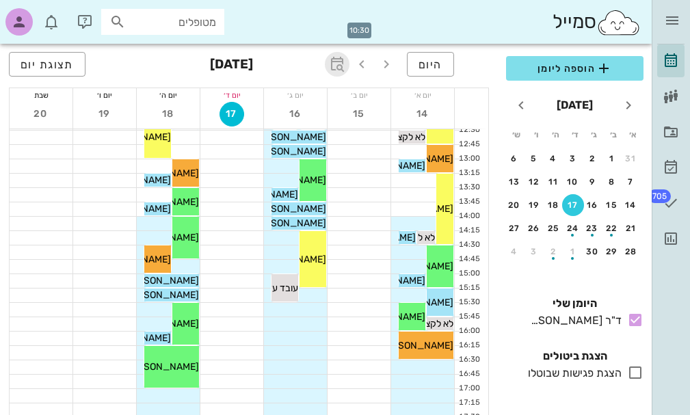
scroll to position [342, 0]
